Goal: Transaction & Acquisition: Book appointment/travel/reservation

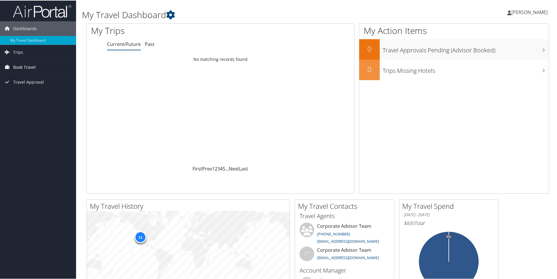
click at [58, 64] on link "Book Travel" at bounding box center [38, 66] width 76 height 15
click at [56, 95] on link "Book/Manage Online Trips" at bounding box center [38, 96] width 76 height 9
click at [36, 97] on link "Book/Manage Online Trips" at bounding box center [38, 96] width 76 height 9
click at [26, 94] on link "Book/Manage Online Trips" at bounding box center [38, 96] width 76 height 9
